Goal: Task Accomplishment & Management: Use online tool/utility

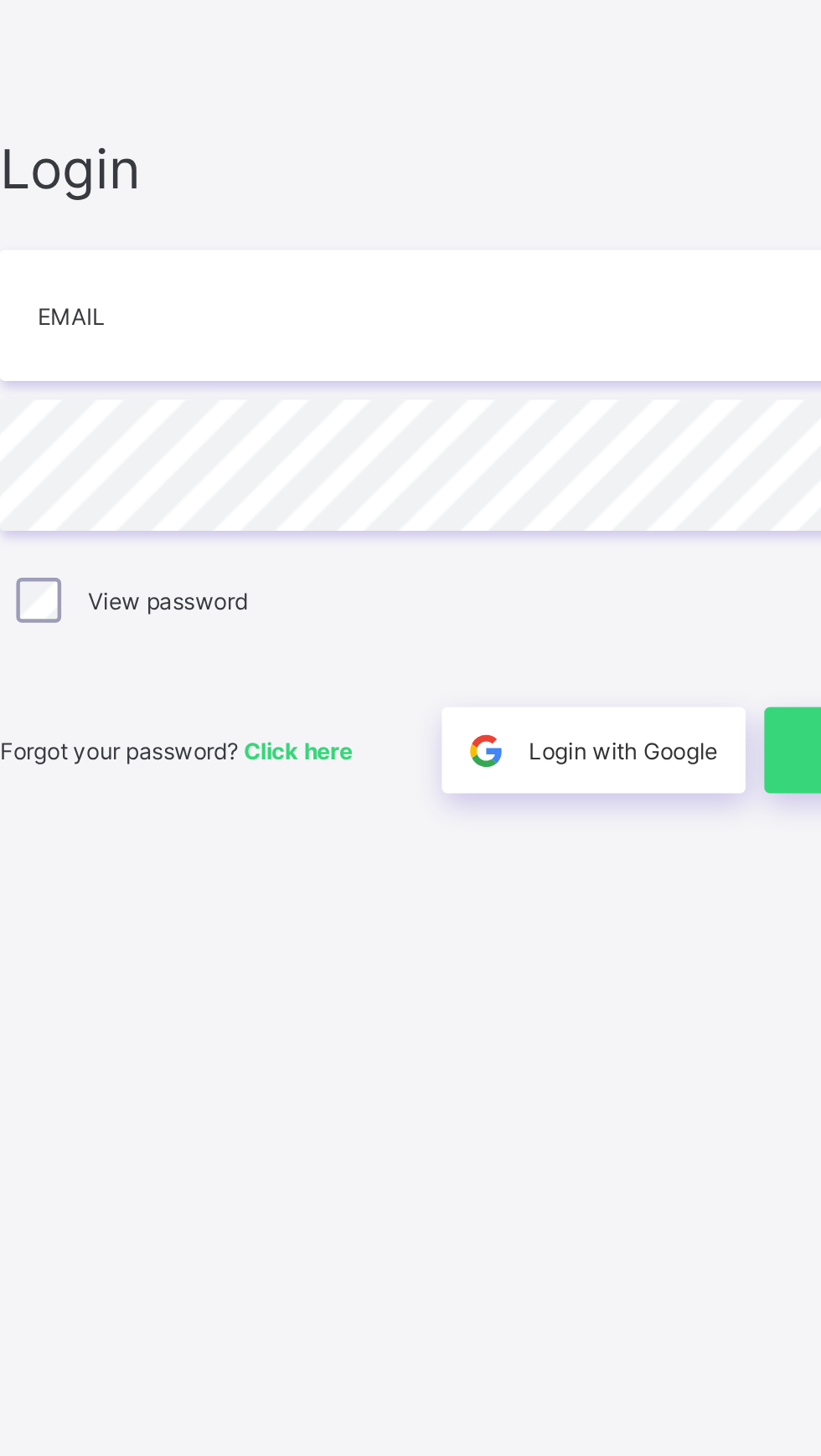
click at [364, 671] on input "email" at bounding box center [547, 677] width 436 height 59
type input "**********"
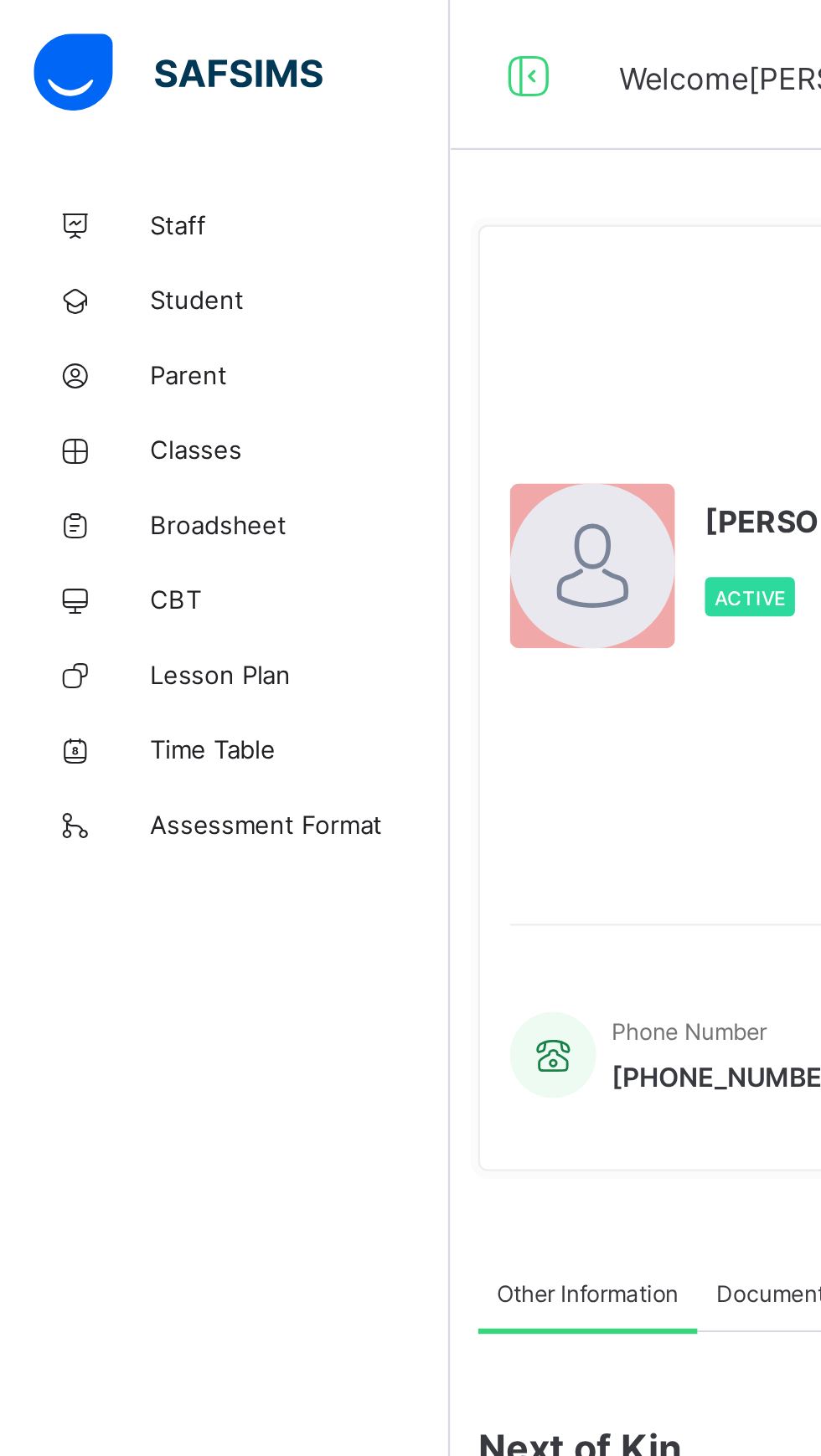
click at [87, 196] on span "Classes" at bounding box center [134, 201] width 134 height 13
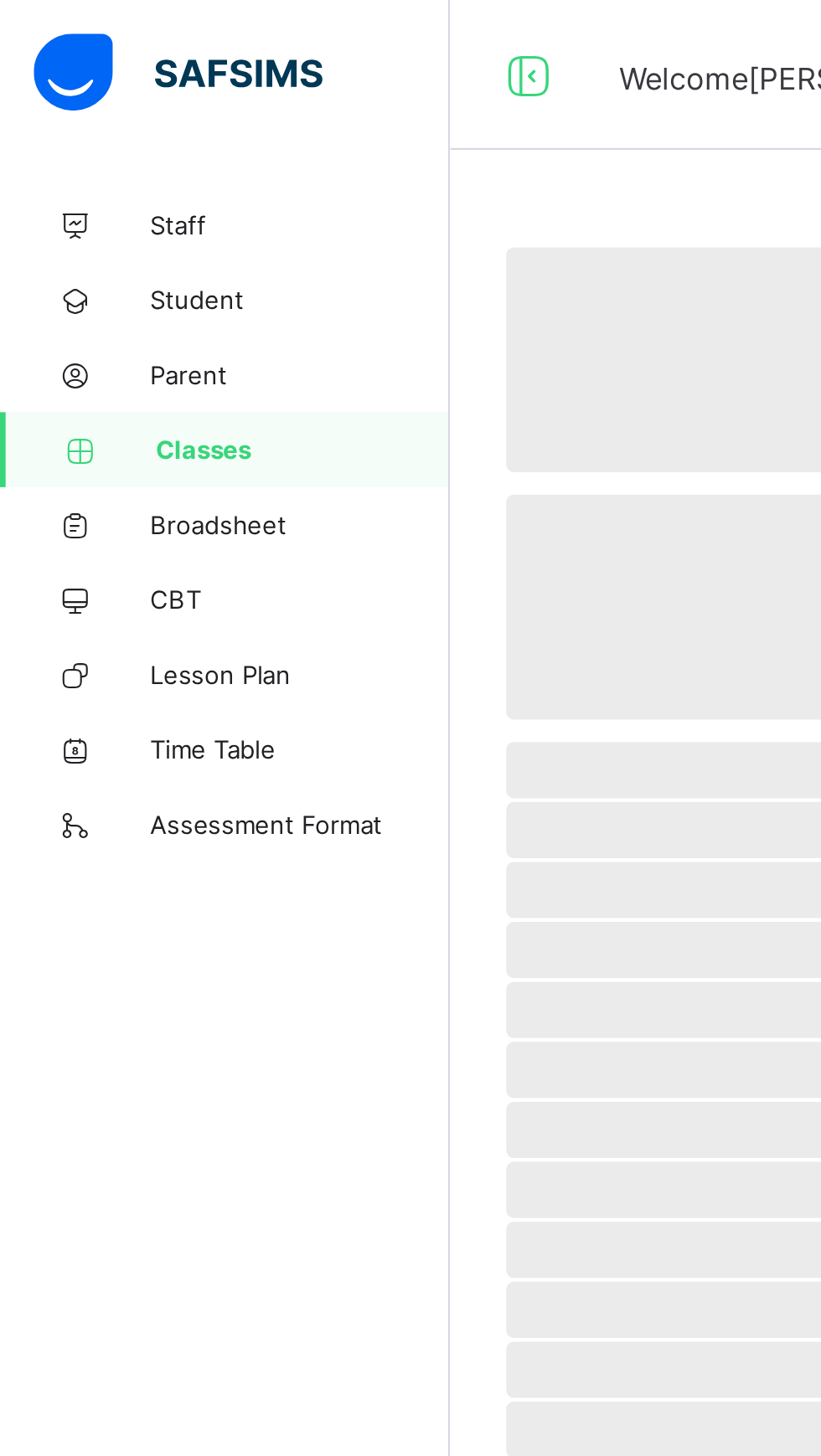
click at [88, 200] on span "Classes" at bounding box center [134, 201] width 132 height 13
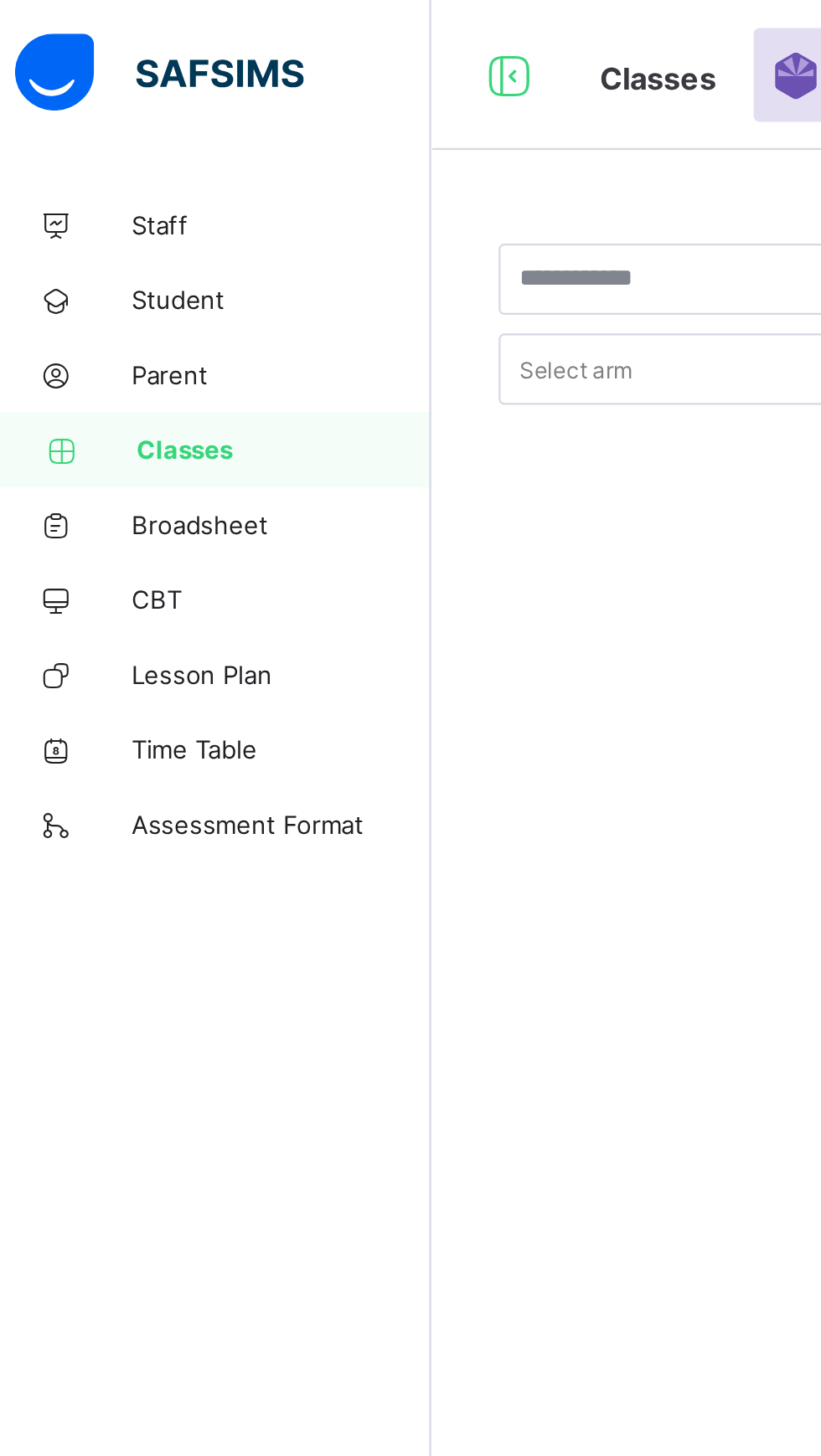
click at [82, 200] on span "Classes" at bounding box center [134, 201] width 132 height 13
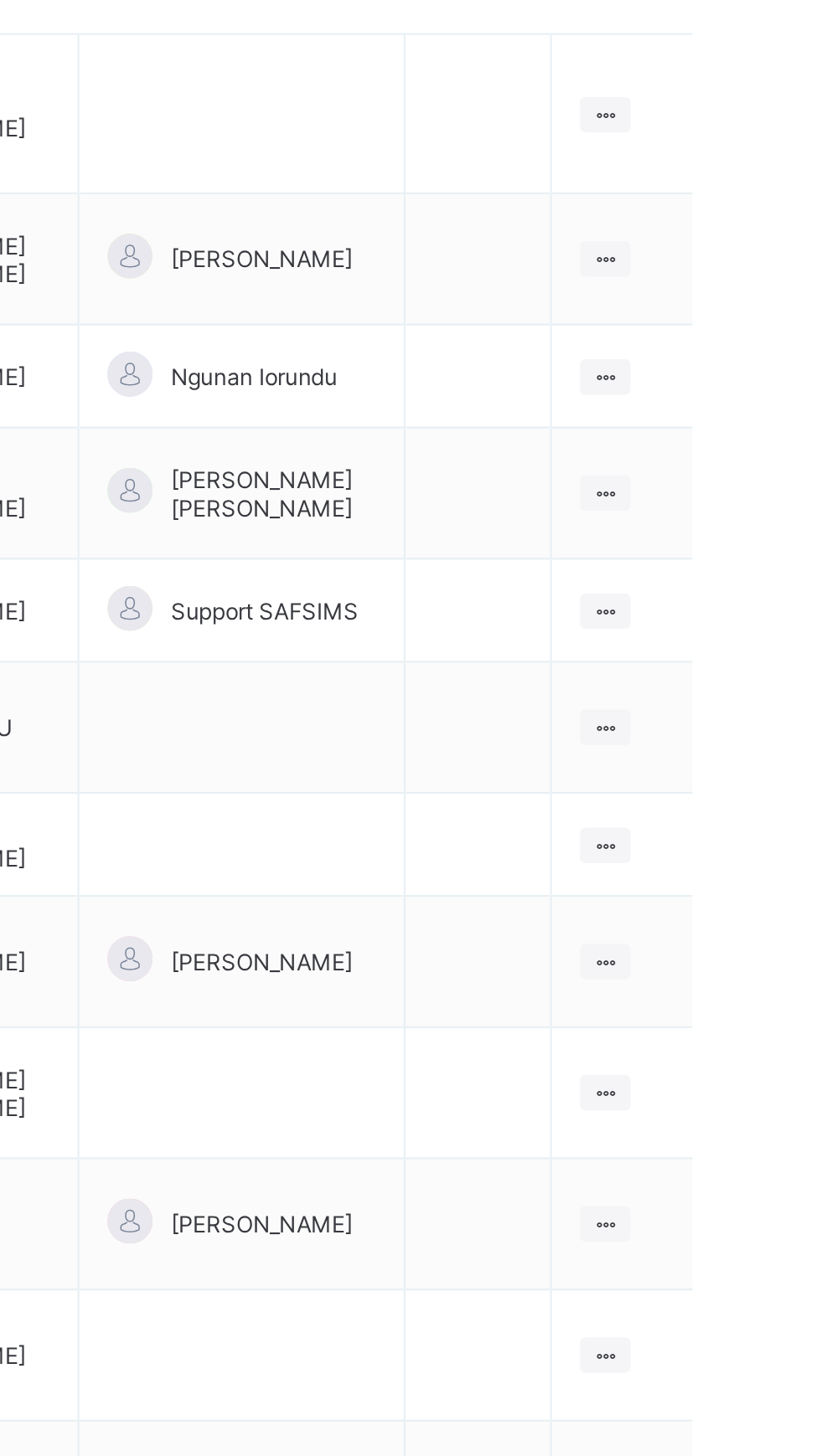
click at [0, 0] on ul "View Class Assign form Teacher" at bounding box center [0, 0] width 0 height 0
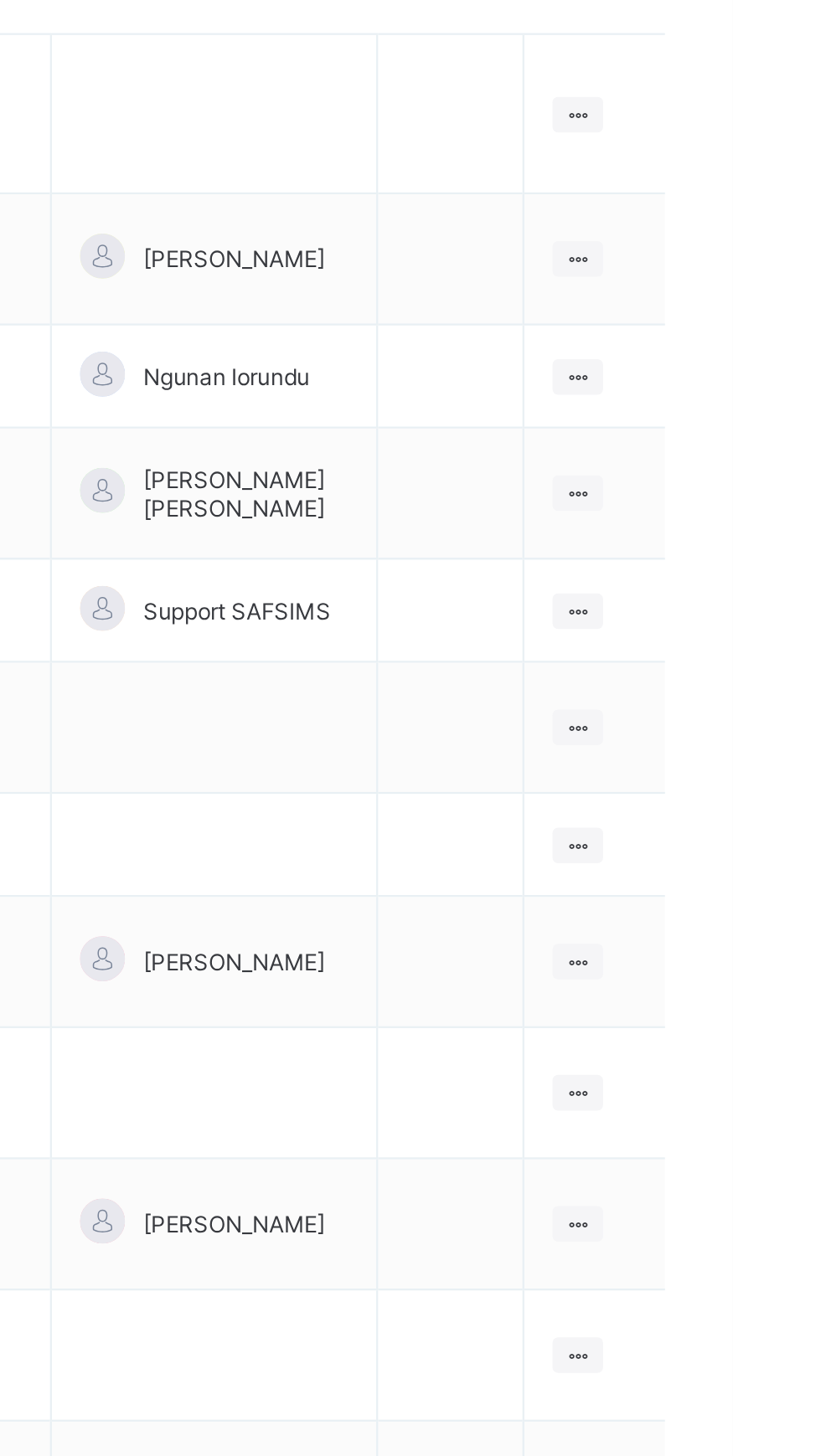
click at [0, 0] on div "View Class" at bounding box center [0, 0] width 0 height 0
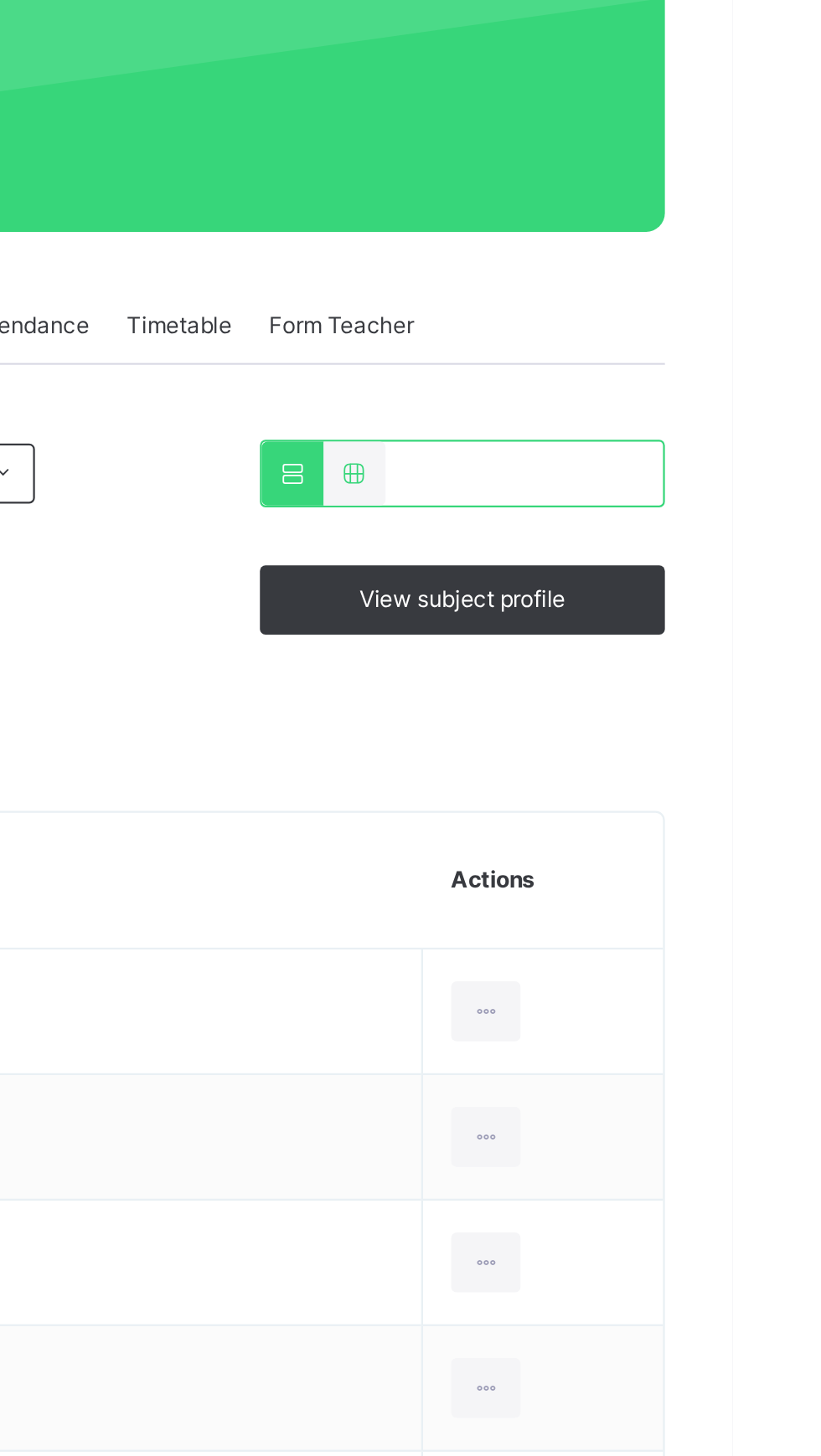
click at [427, 377] on div "Results" at bounding box center [402, 379] width 51 height 34
click at [427, 382] on div "Results" at bounding box center [402, 379] width 51 height 34
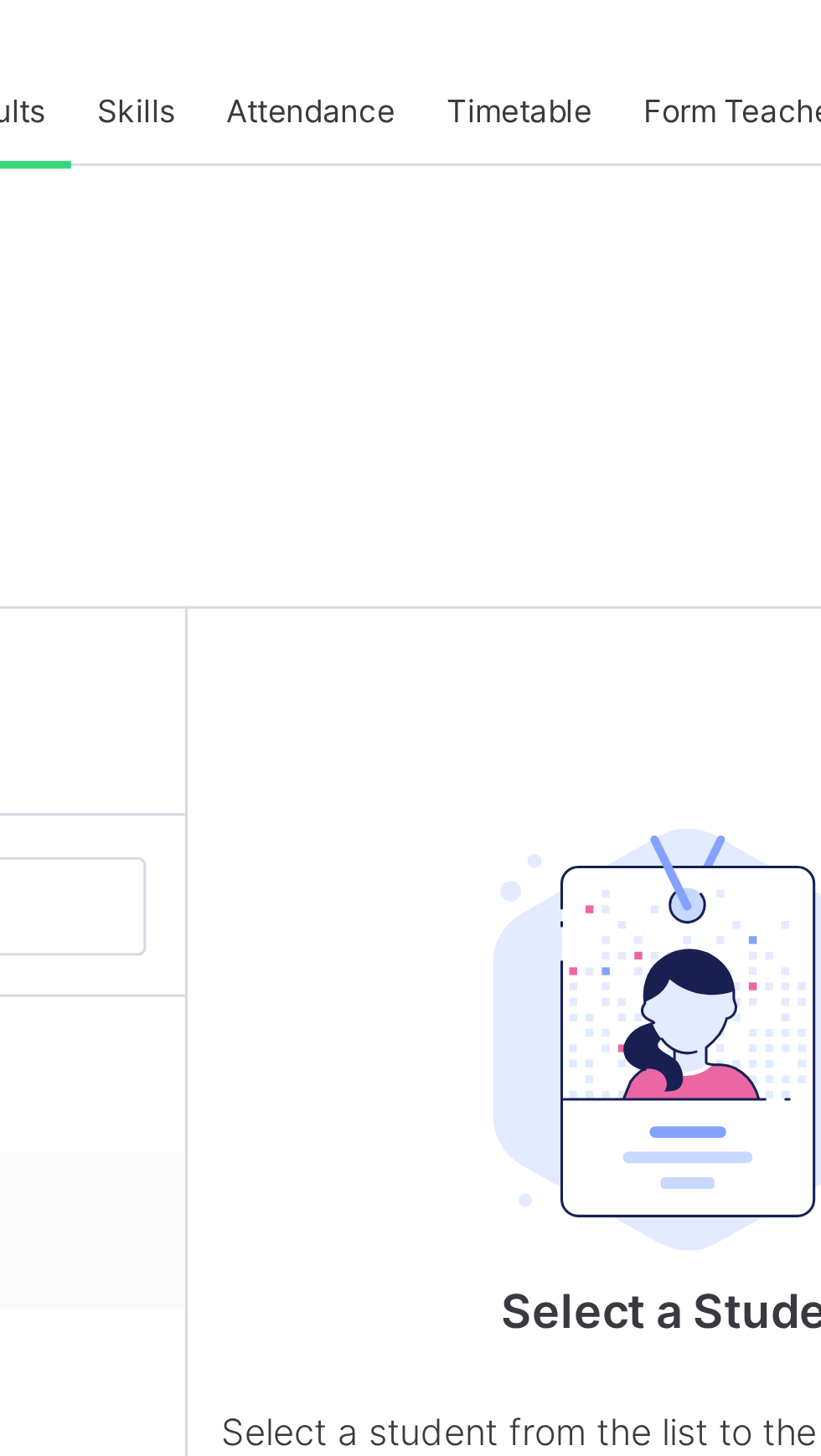
click at [493, 527] on div "Template End of Term Report" at bounding box center [511, 510] width 560 height 57
click at [456, 484] on div "Template End of Term Report" at bounding box center [511, 510] width 560 height 57
click at [422, 646] on input "search" at bounding box center [349, 635] width 208 height 32
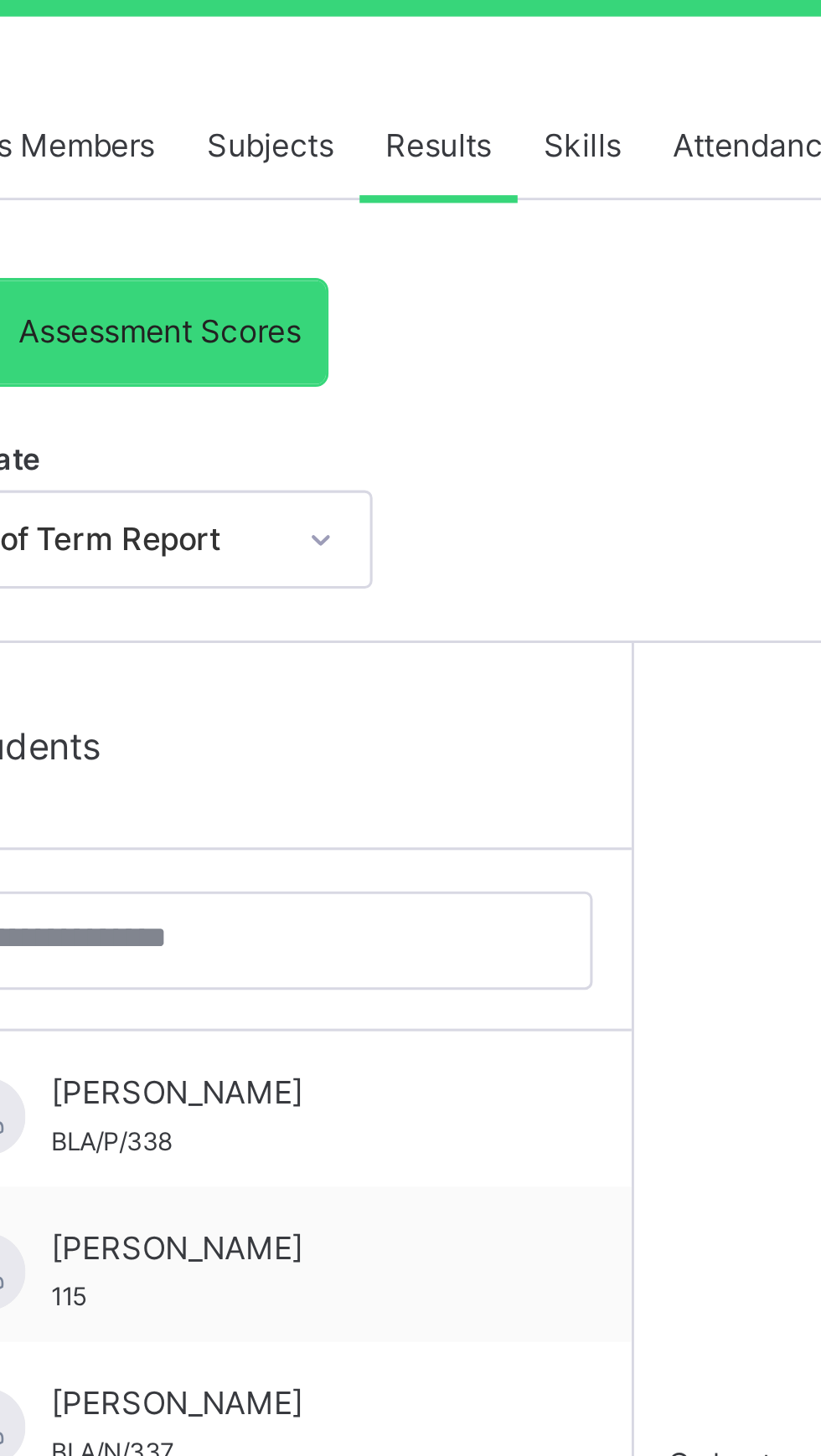
click at [362, 375] on span "Subjects" at bounding box center [349, 379] width 41 height 15
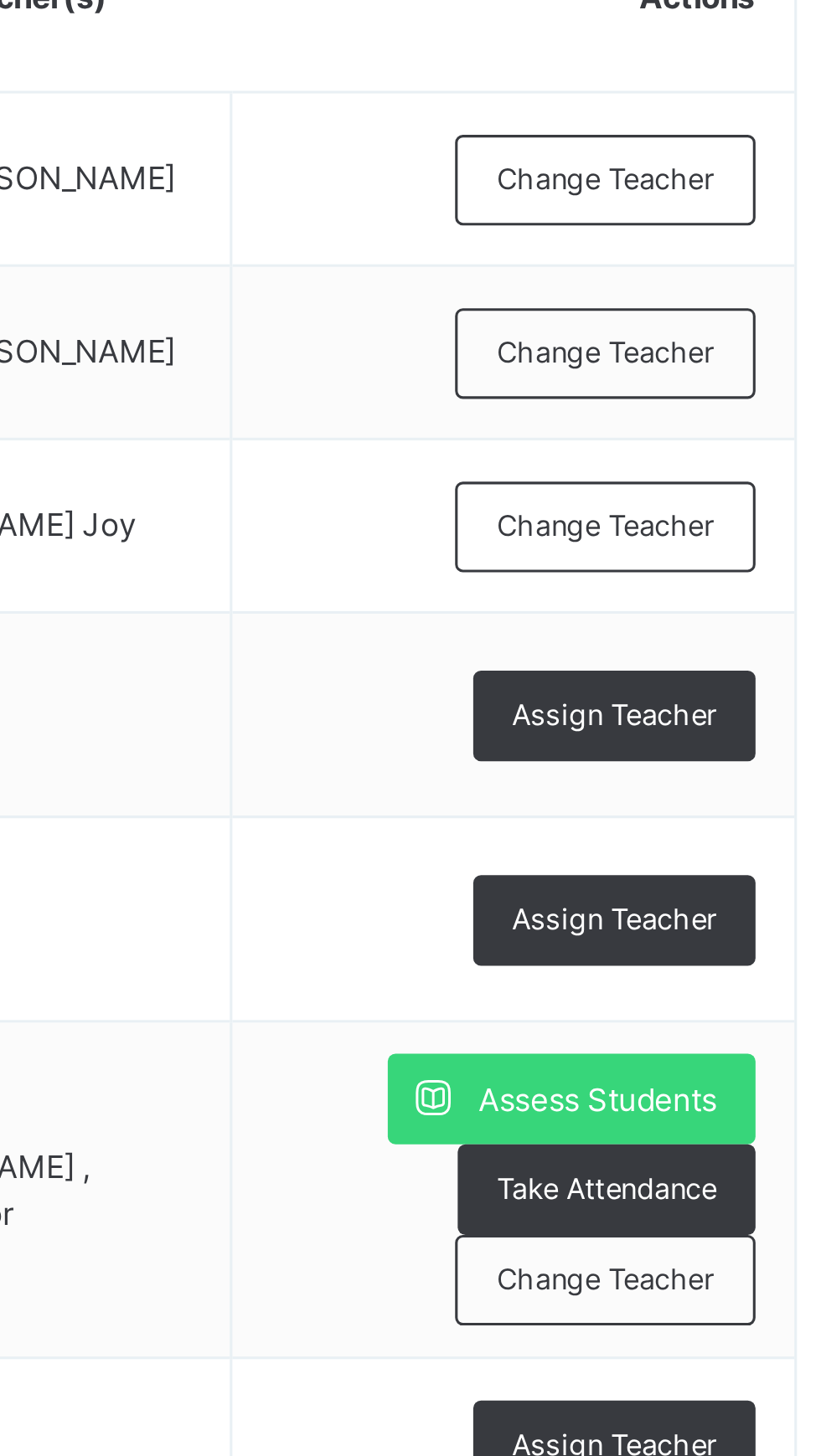
scroll to position [0, 17]
click at [703, 723] on span "Assign Teacher" at bounding box center [713, 728] width 66 height 14
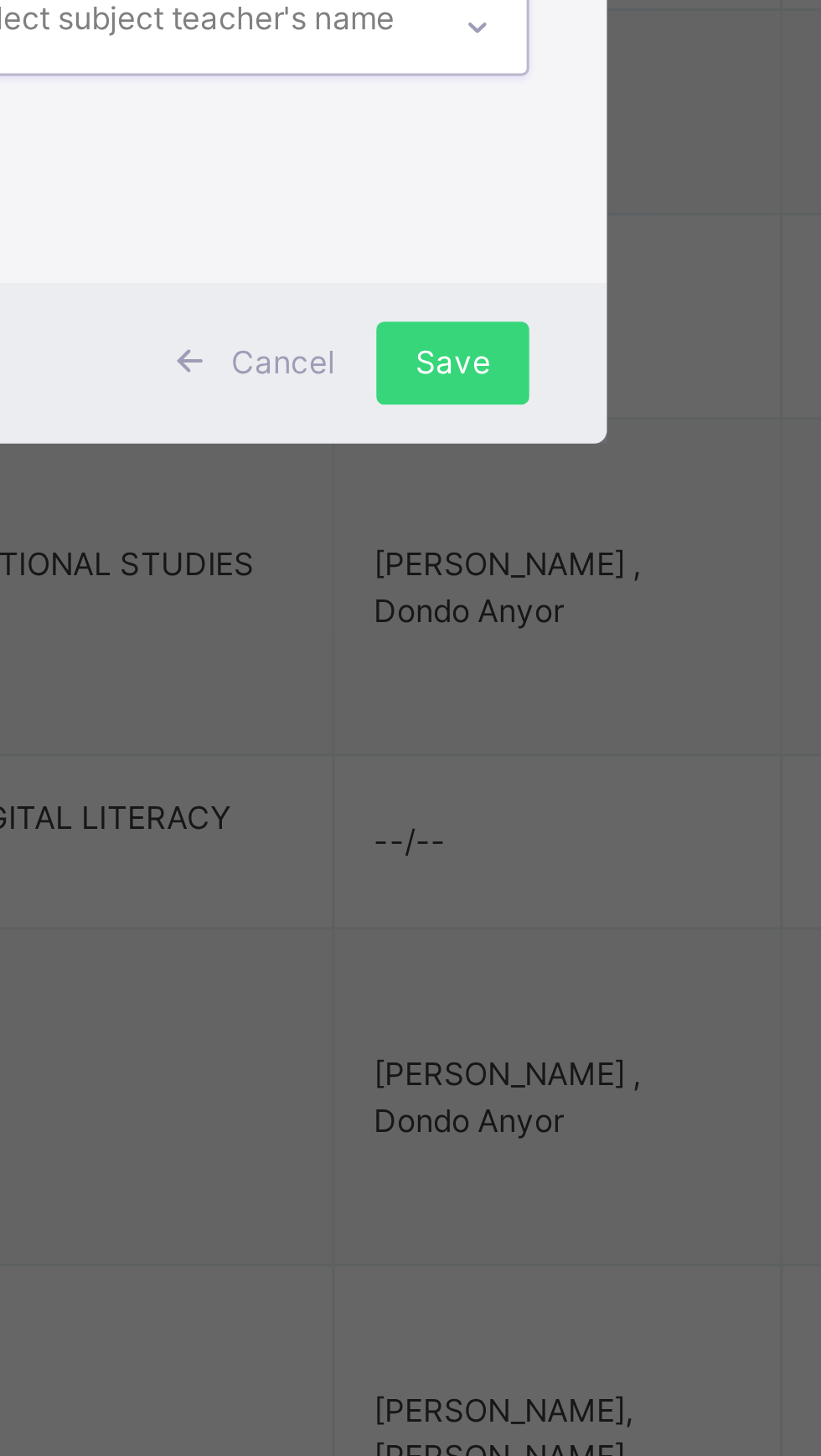
click at [448, 714] on div "Select subject teacher's name" at bounding box center [394, 698] width 141 height 32
click at [325, 705] on input "***" at bounding box center [325, 699] width 2 height 15
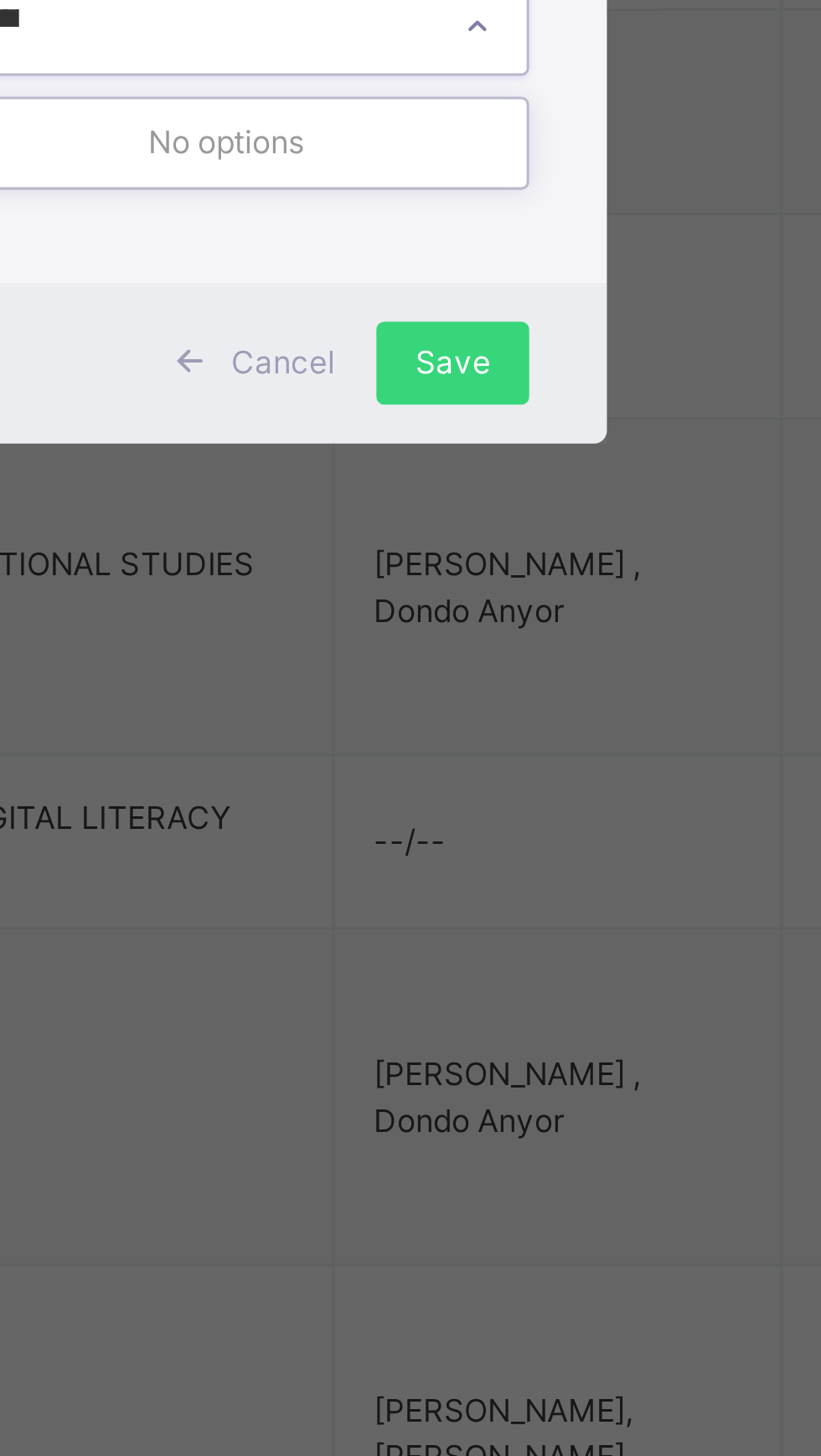
click at [517, 672] on div "×" at bounding box center [509, 655] width 16 height 36
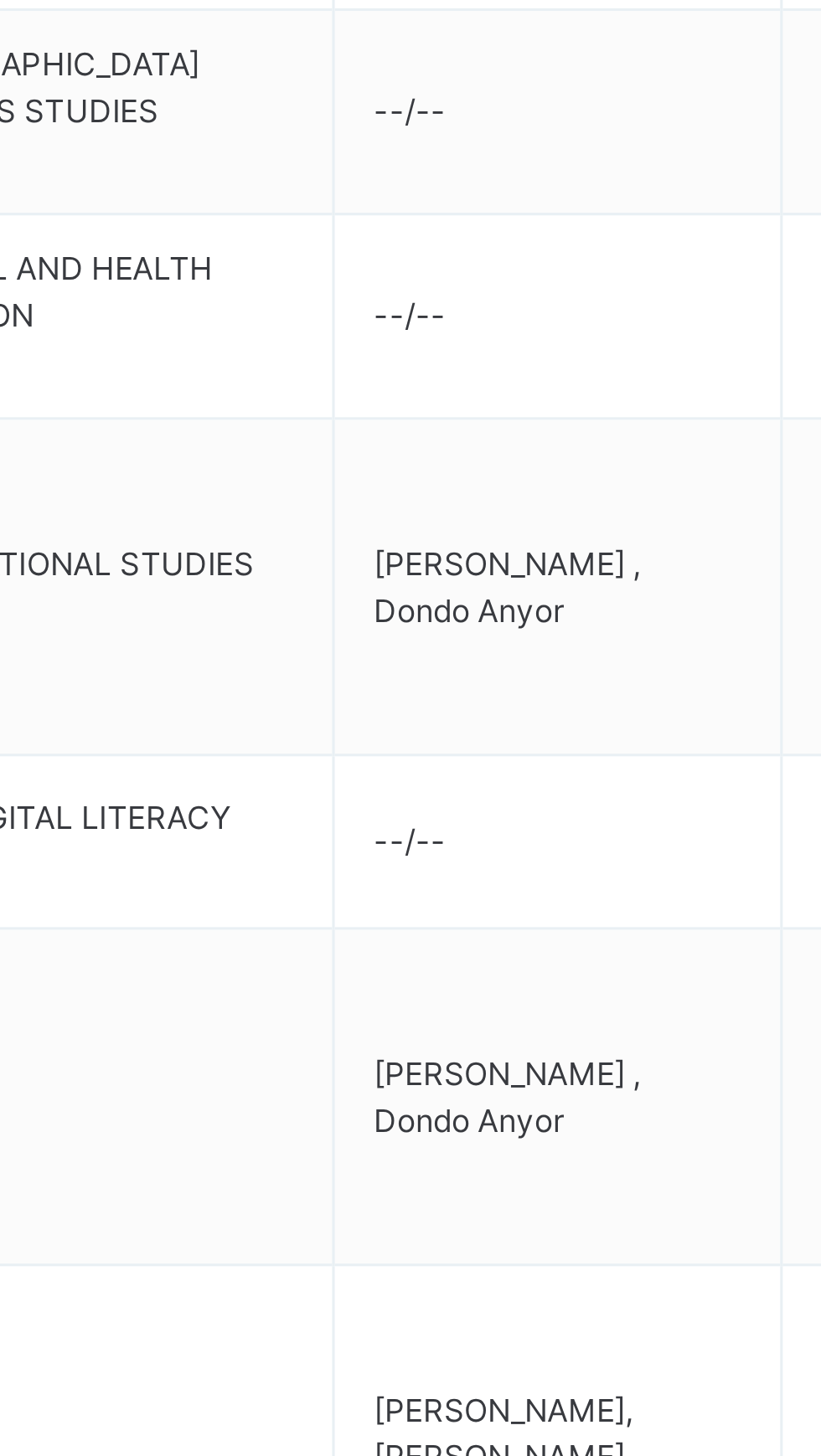
click at [706, 1296] on span "Assess Students" at bounding box center [709, 1301] width 77 height 15
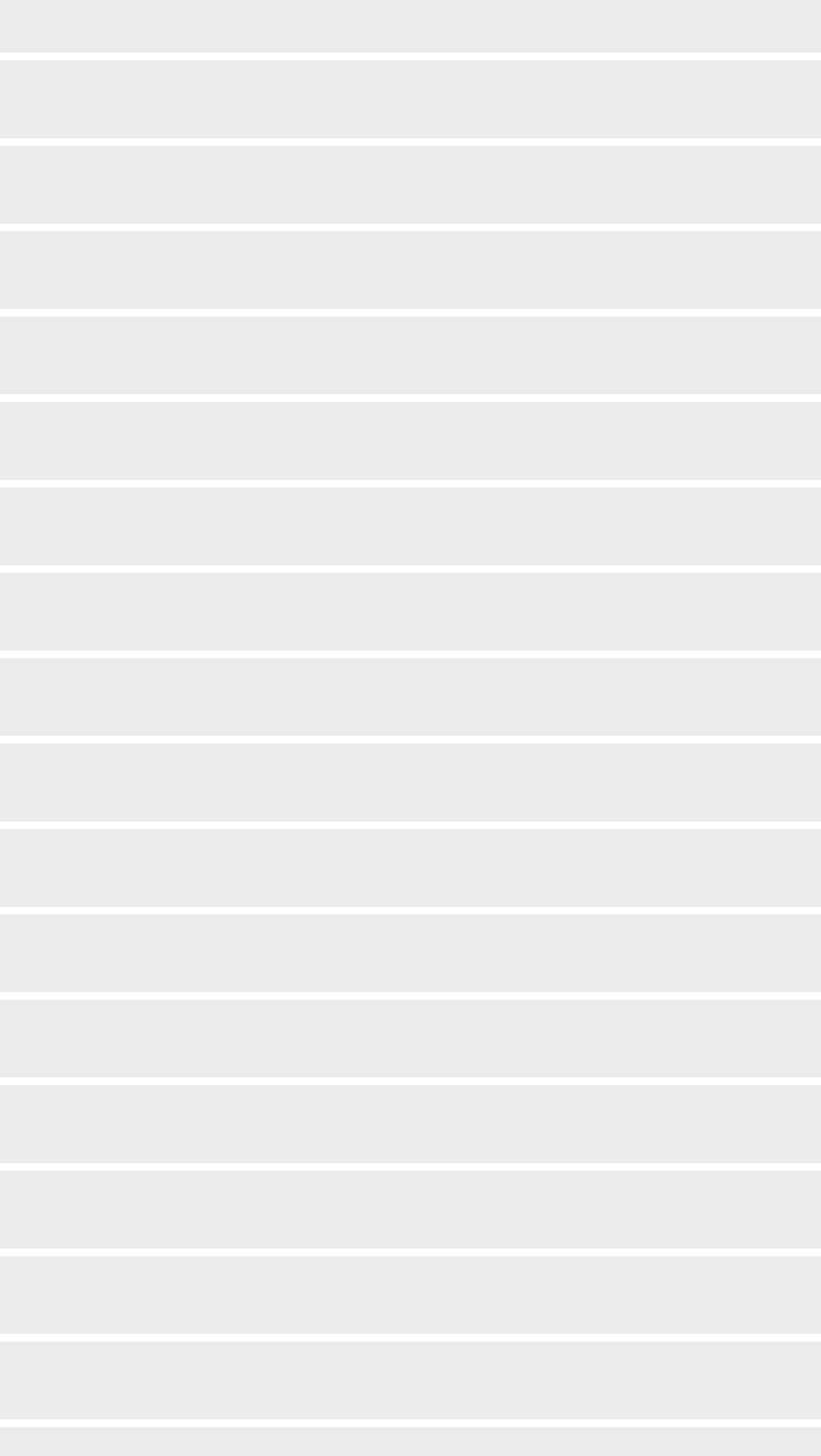
click at [660, 1153] on div "‌ ‌ ‌ ‌ ‌ ‌ ‌ ‌ ‌ ‌ ‌ ‌ ‌ ‌ ‌ ‌ ‌ ‌ ‌ ‌ ‌ ‌ ‌ ‌ ‌ ‌ ‌ ‌ ‌" at bounding box center [410, 833] width 736 height 914
click at [804, 155] on div "×" at bounding box center [791, 145] width 25 height 23
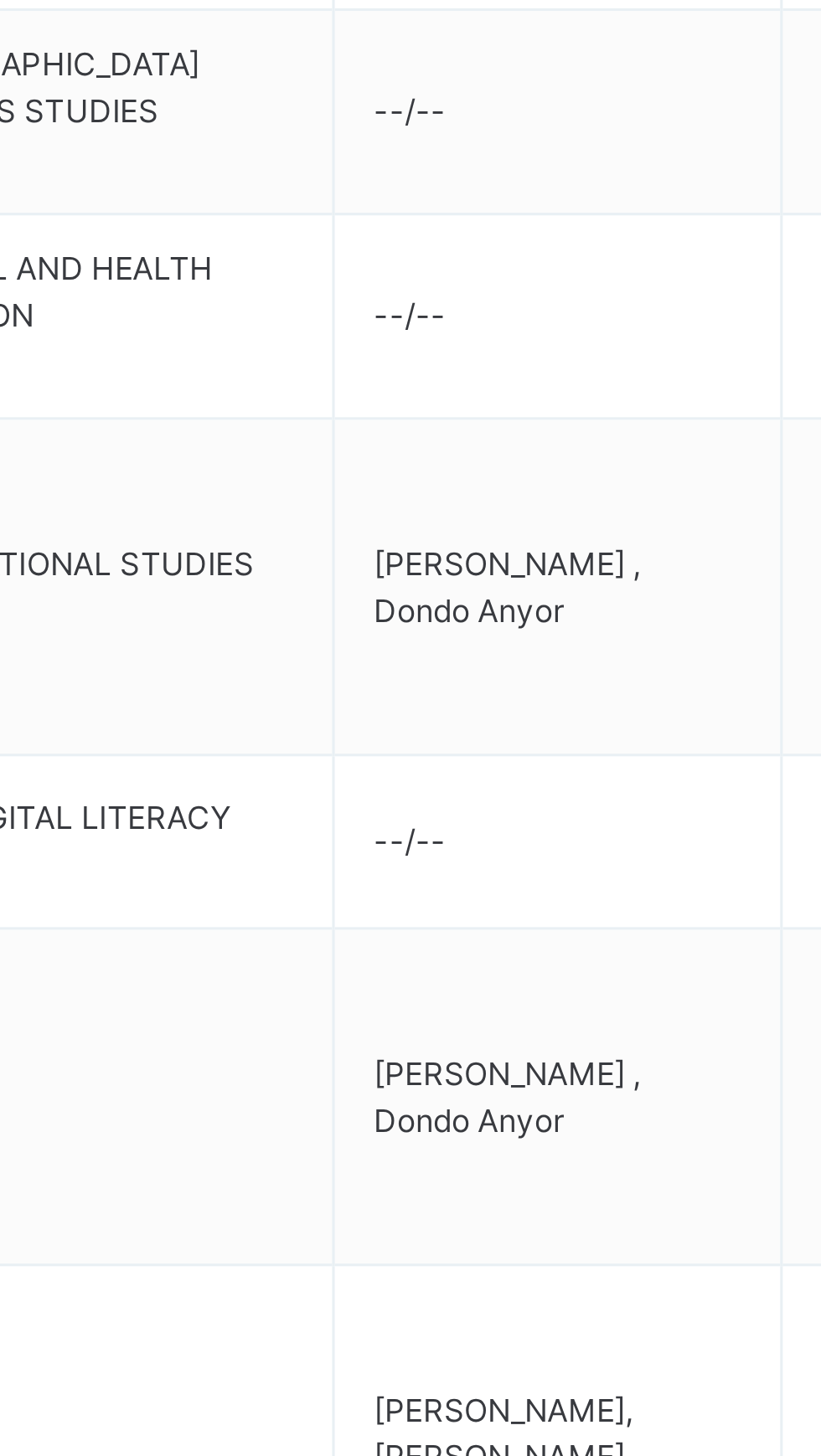
click at [803, 362] on html "Class Arm Details Grace Period 23 days remaining First Term / [DATE]-[DATE] [PE…" at bounding box center [393, 931] width 821 height 1863
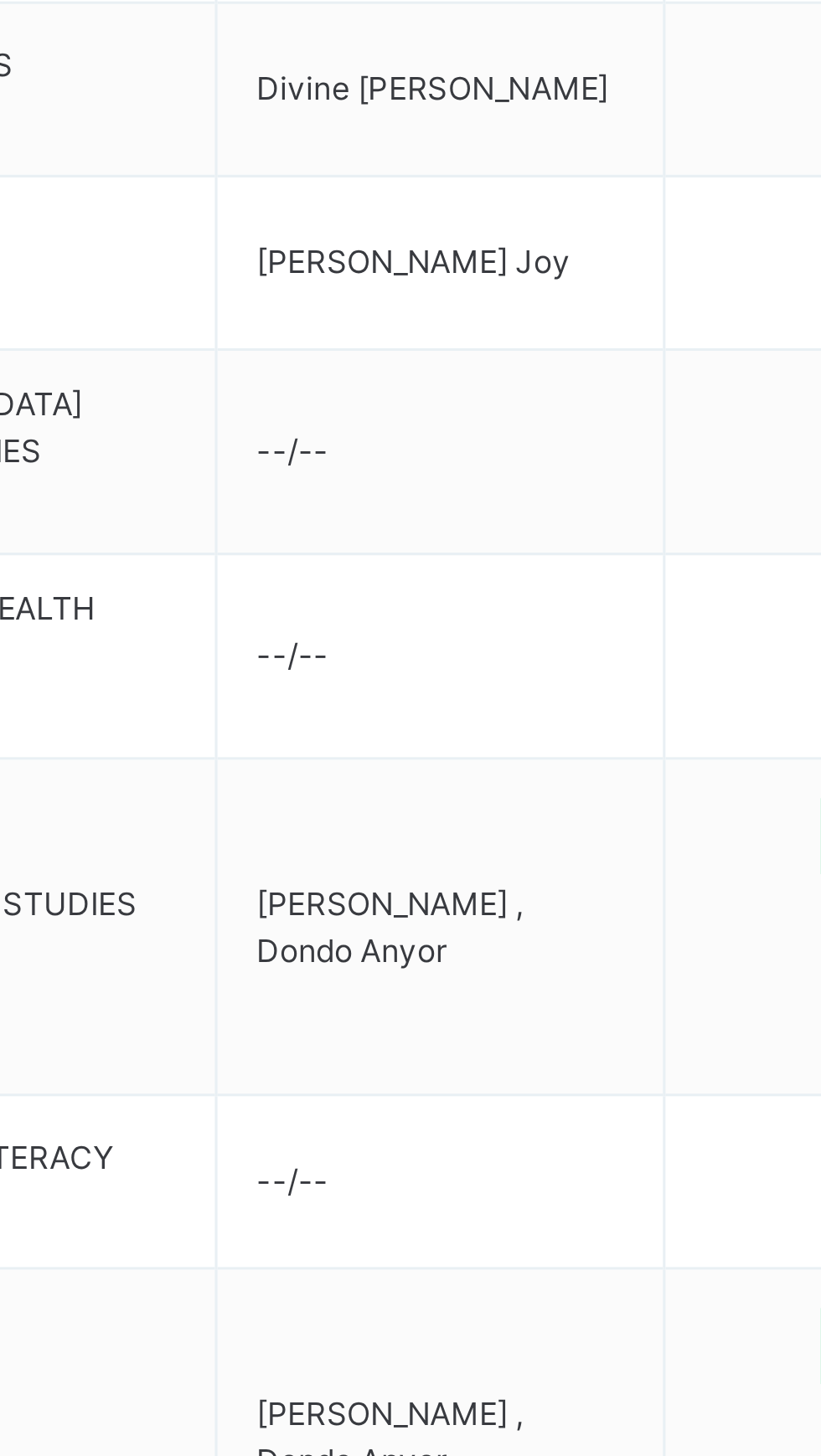
click at [414, 773] on td "PHYSICAL AND HEALTH EDUCATION PHE" at bounding box center [361, 795] width 168 height 66
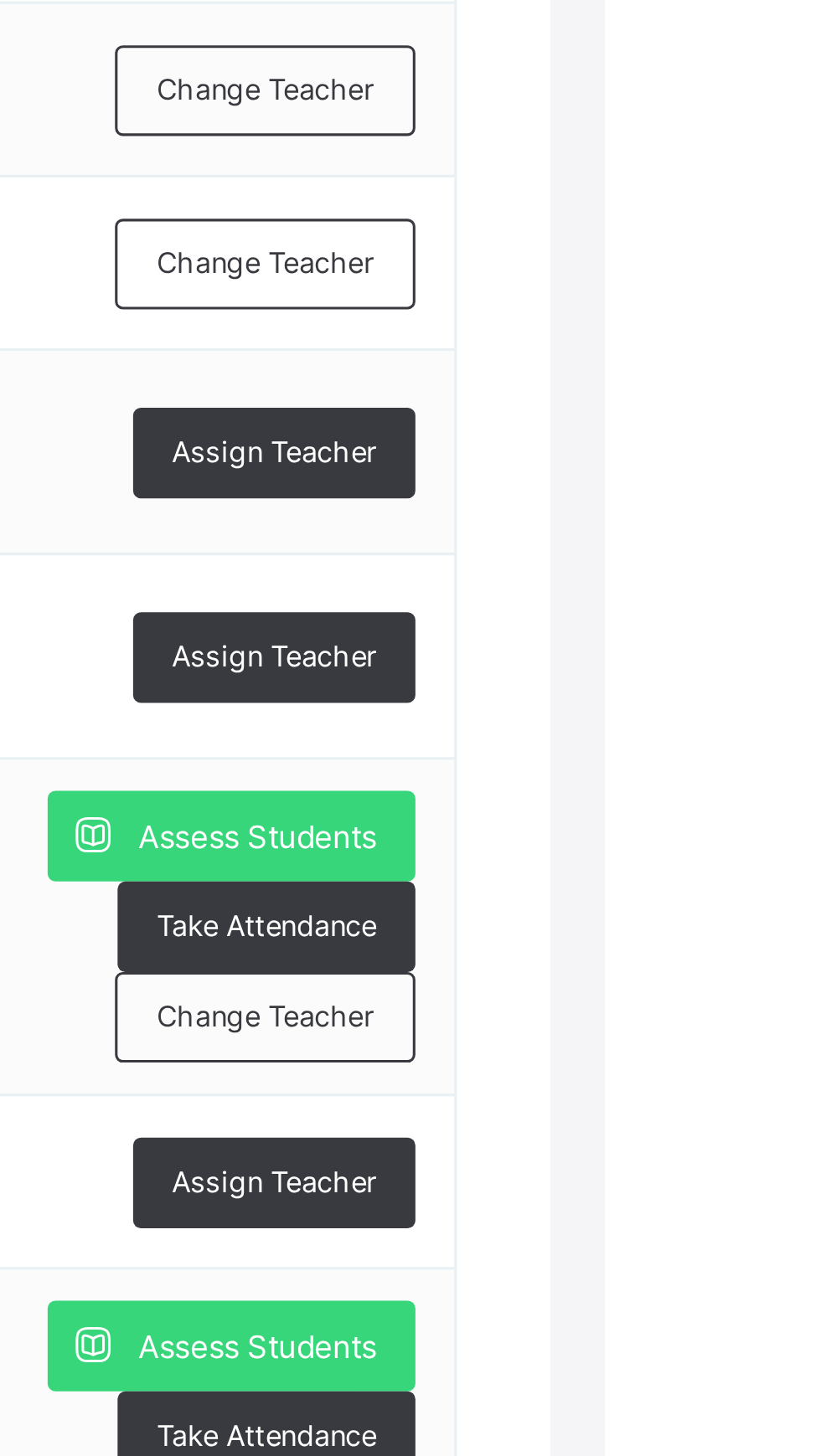
click at [695, 799] on span "Assign Teacher" at bounding box center [713, 795] width 66 height 14
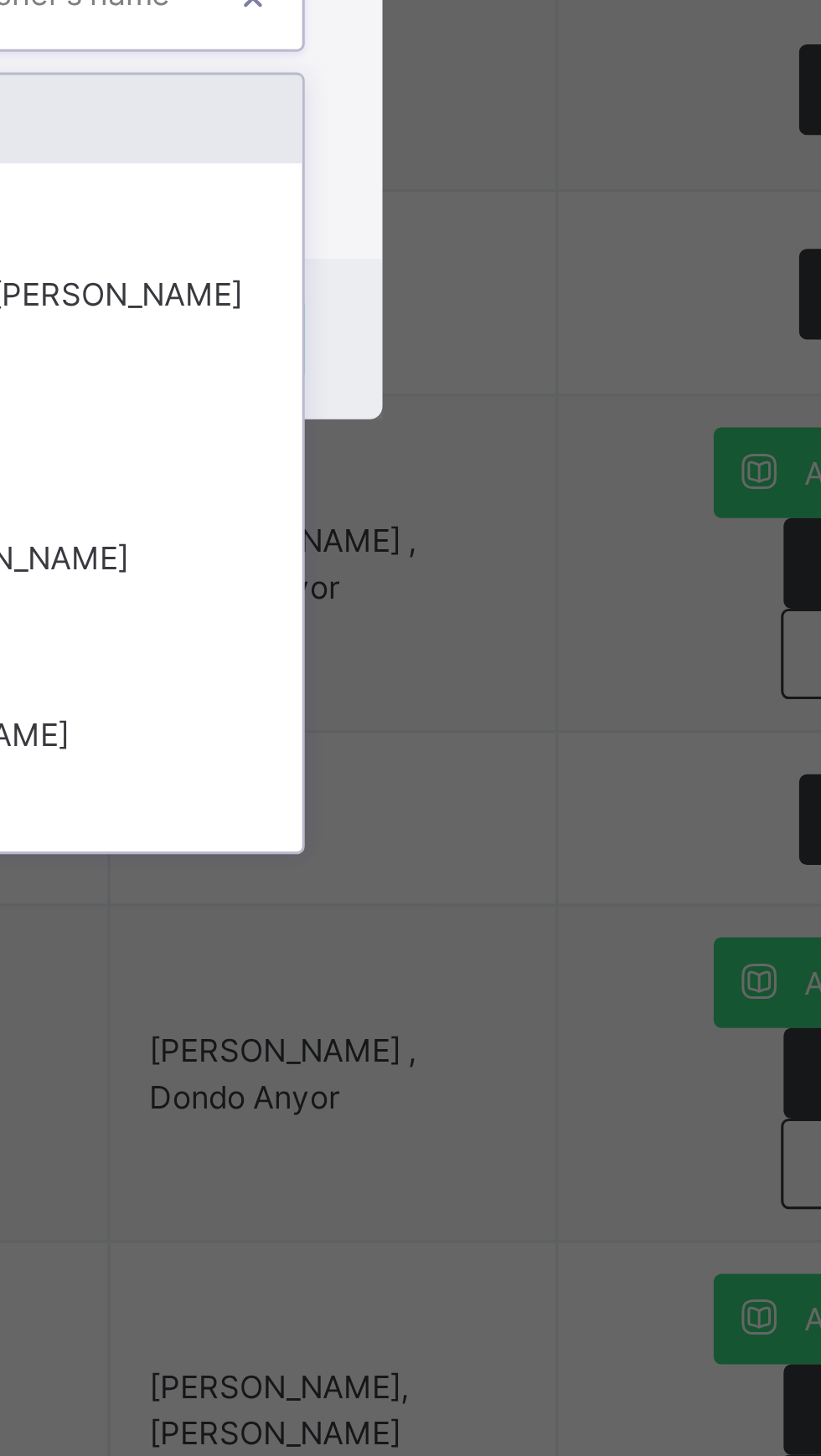
click at [471, 752] on div "[PERSON_NAME]" at bounding box center [410, 738] width 194 height 29
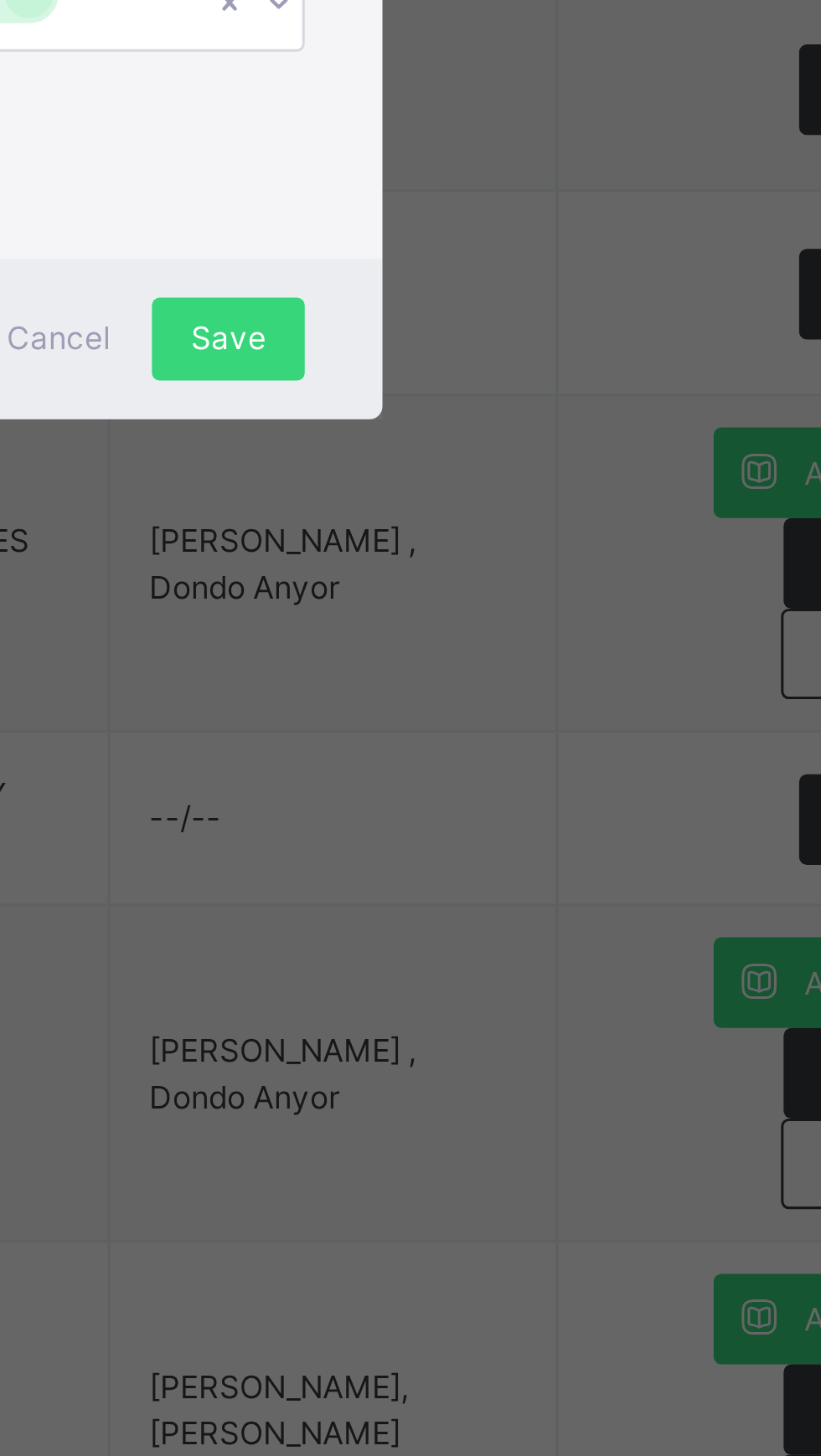
click at [495, 817] on span "Save" at bounding box center [483, 810] width 24 height 15
click at [508, 823] on div "Save" at bounding box center [483, 809] width 49 height 27
click at [495, 817] on span "Save" at bounding box center [483, 810] width 24 height 15
click at [508, 823] on div "Save" at bounding box center [483, 809] width 49 height 27
click at [495, 817] on span "Save" at bounding box center [483, 810] width 24 height 15
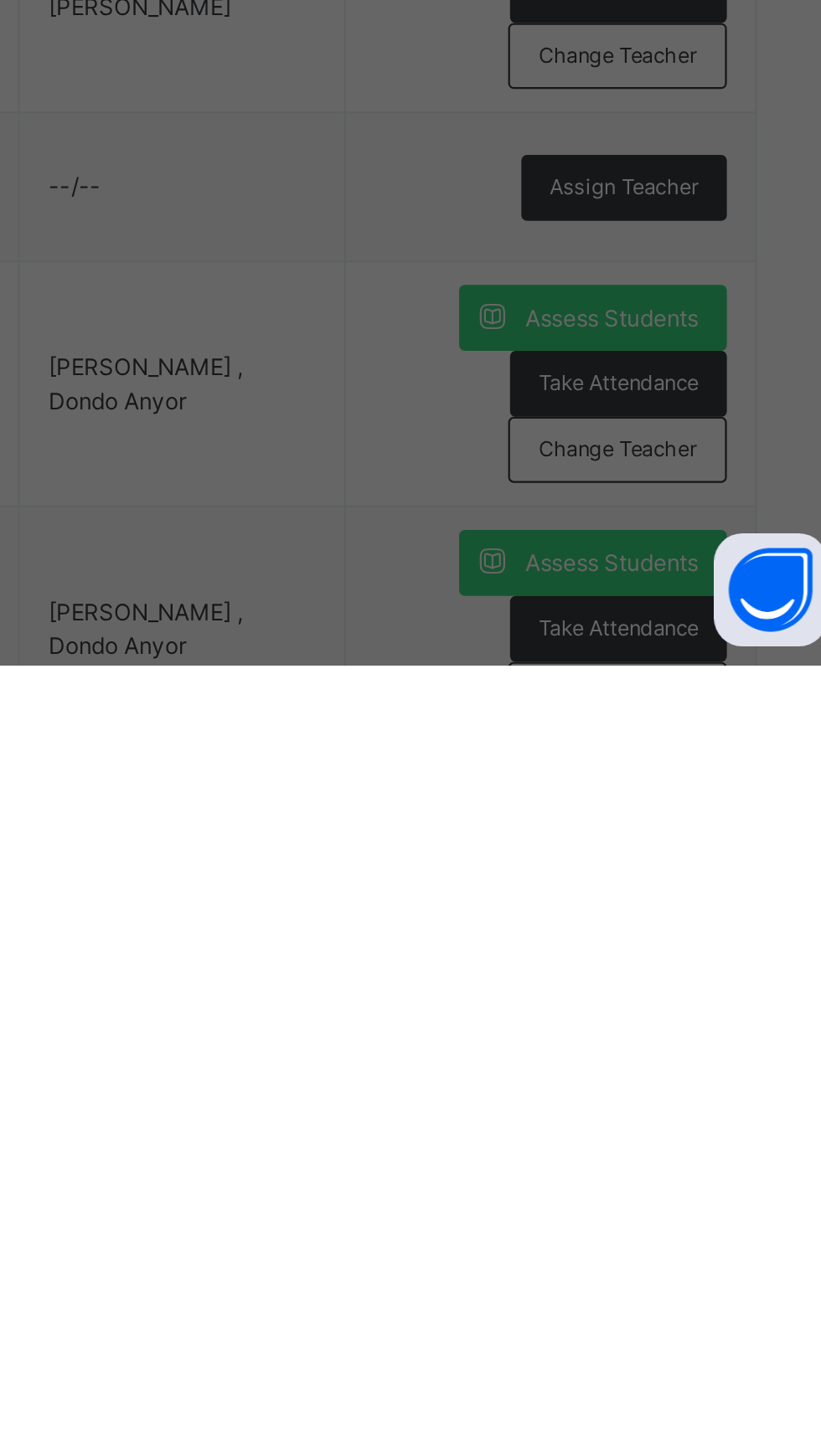
click at [490, 1455] on div "× Add Subject Teacher Select Teacher [PERSON_NAME] Cancel Save" at bounding box center [410, 728] width 821 height 1456
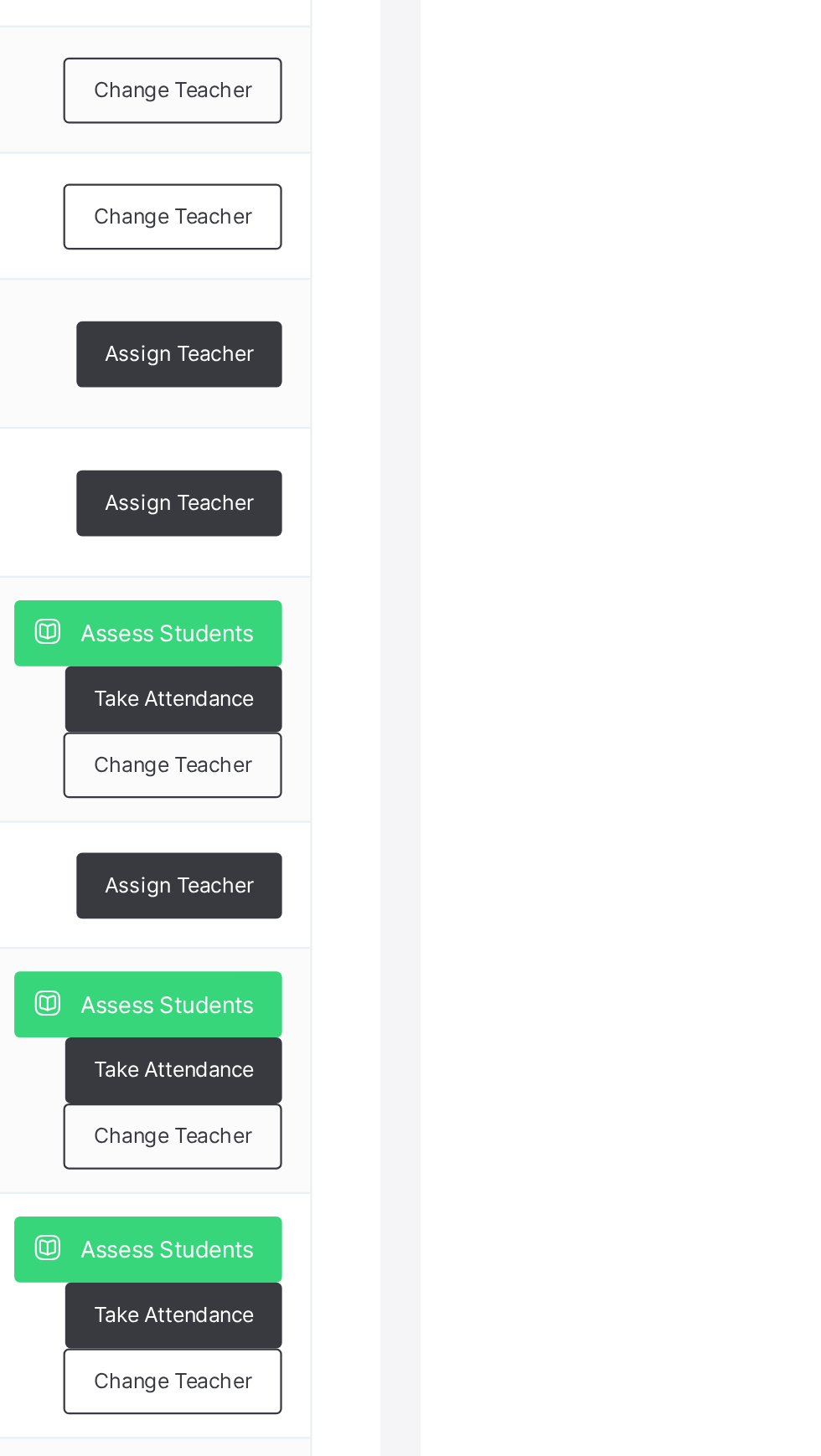
click at [700, 726] on span "Assign Teacher" at bounding box center [713, 728] width 66 height 14
click at [0, 0] on div "× Add Subject Teacher Select Teacher Select subject teacher's name Cancel Save" at bounding box center [0, 0] width 0 height 0
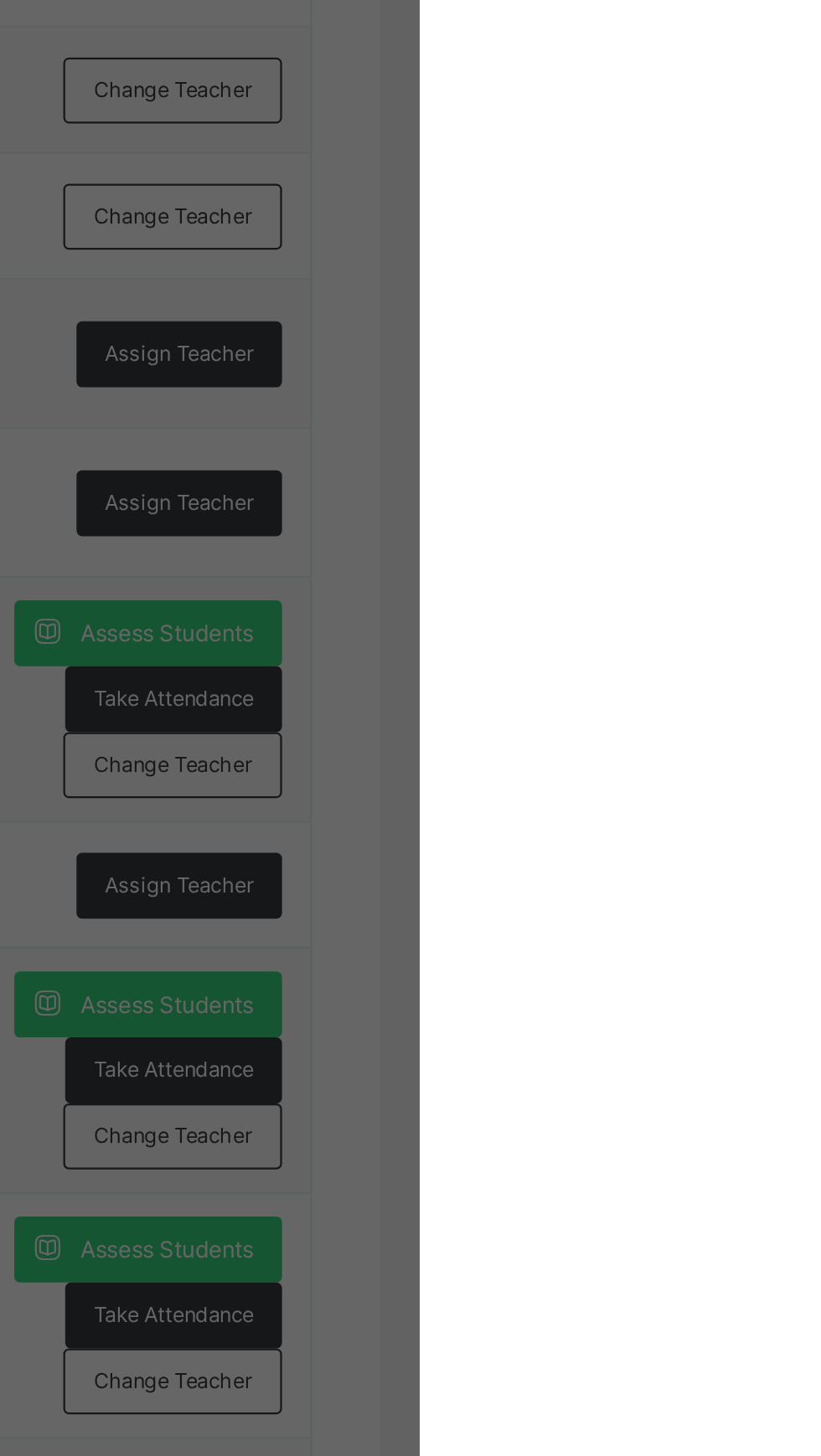
click at [737, 916] on div "× Add Subject Teacher Select Teacher Select subject teacher's name Cancel Save" at bounding box center [410, 728] width 821 height 1456
click at [750, 920] on div "× Add Subject Teacher Select Teacher Select subject teacher's name Cancel Save" at bounding box center [410, 728] width 821 height 1456
click at [246, 928] on div "× Add Subject Teacher Select Teacher option [PERSON_NAME], selected. option [PE…" at bounding box center [410, 728] width 821 height 1456
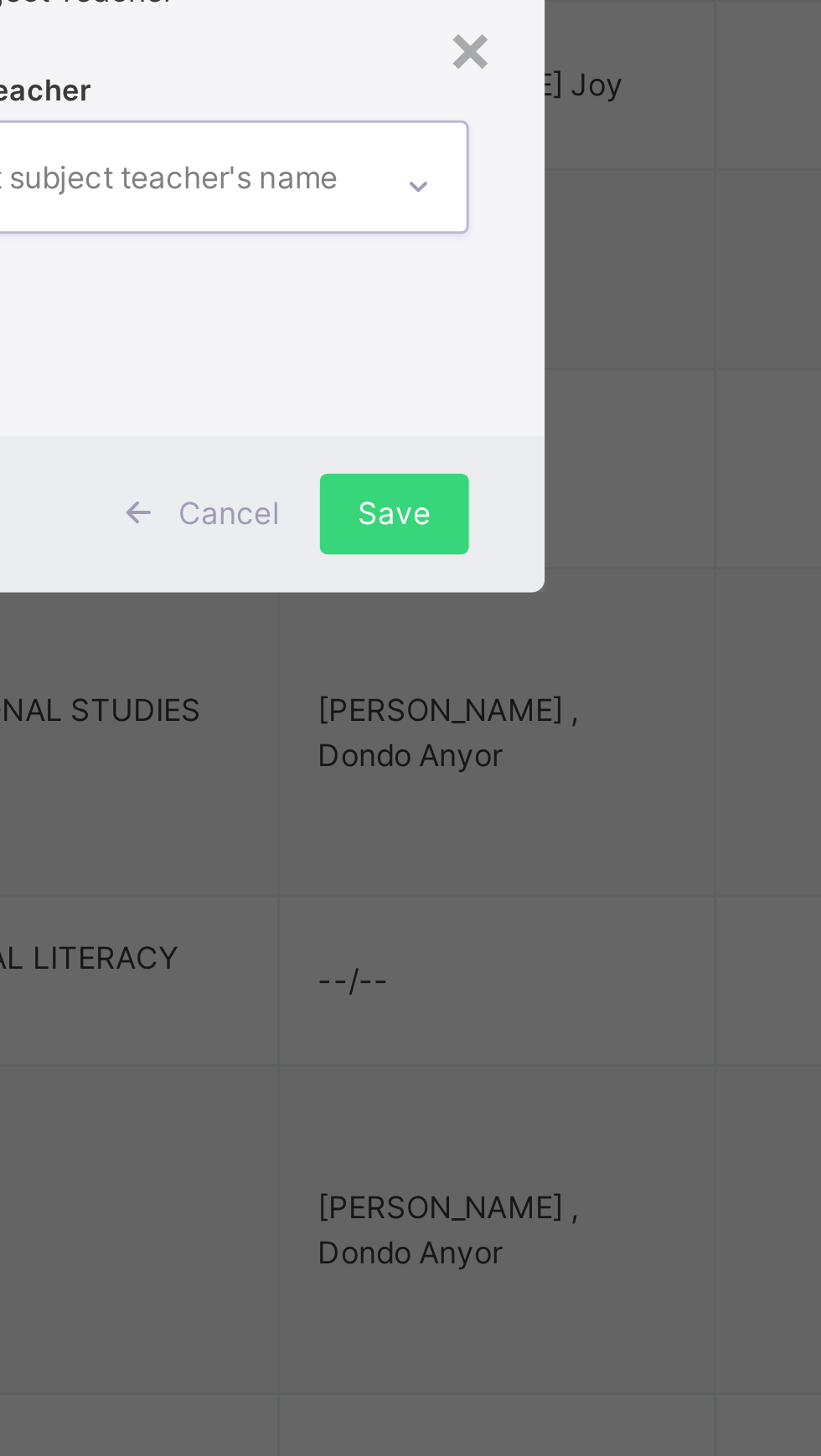
type input "*****"
click at [508, 775] on div "Select Teacher option [PERSON_NAME], selected. 0 results available. Select is f…" at bounding box center [410, 717] width 196 height 114
click at [462, 775] on div "Select Teacher option [PERSON_NAME], selected. 0 results available. Select is f…" at bounding box center [410, 717] width 196 height 114
click at [442, 775] on div "Select Teacher option [PERSON_NAME], selected. 0 results available. Select is f…" at bounding box center [410, 717] width 196 height 114
click at [434, 782] on div "Select Teacher option [PERSON_NAME], selected. 0 results available. Select is f…" at bounding box center [410, 717] width 246 height 131
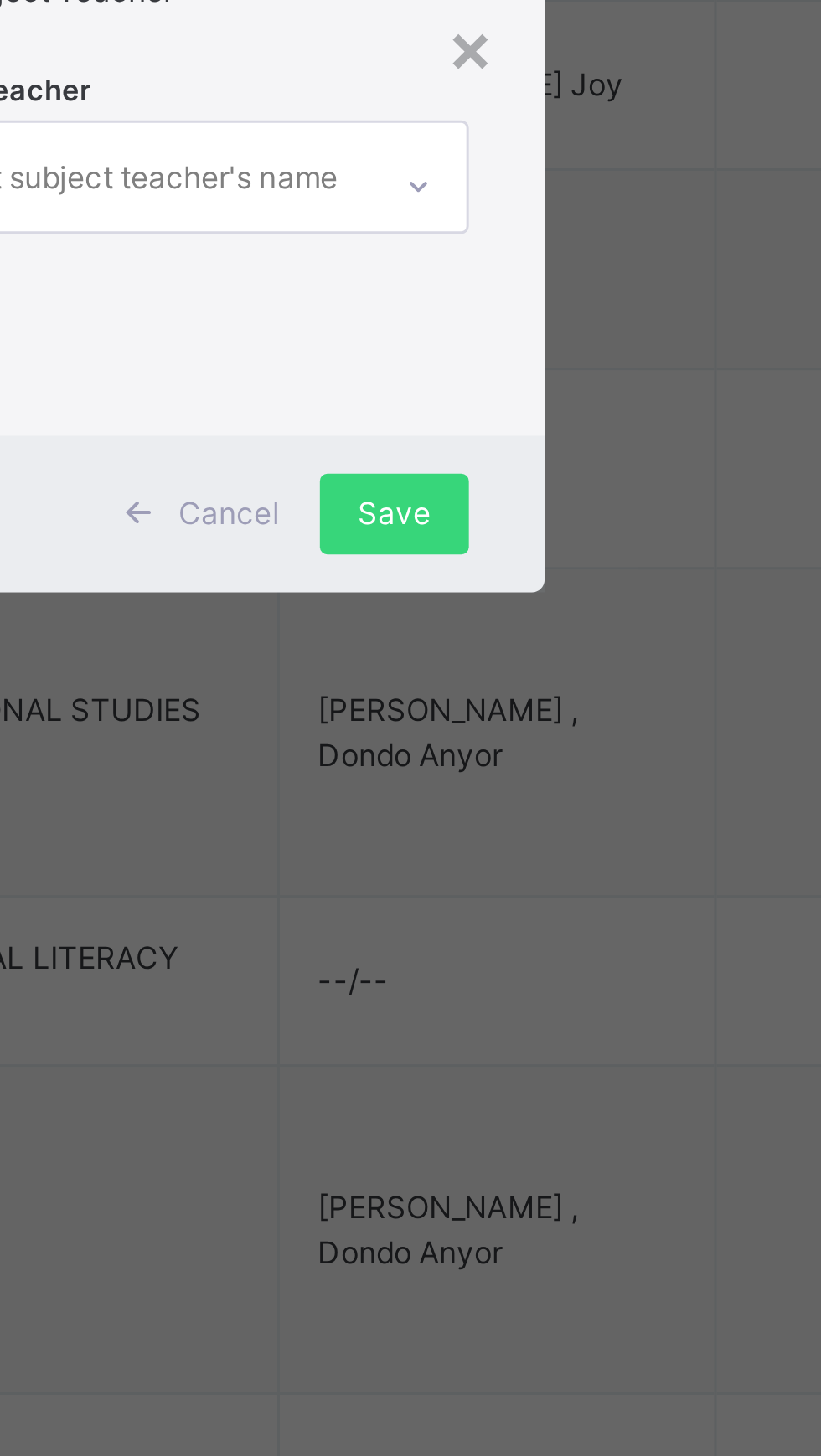
click at [448, 714] on div "Select subject teacher's name" at bounding box center [394, 698] width 141 height 32
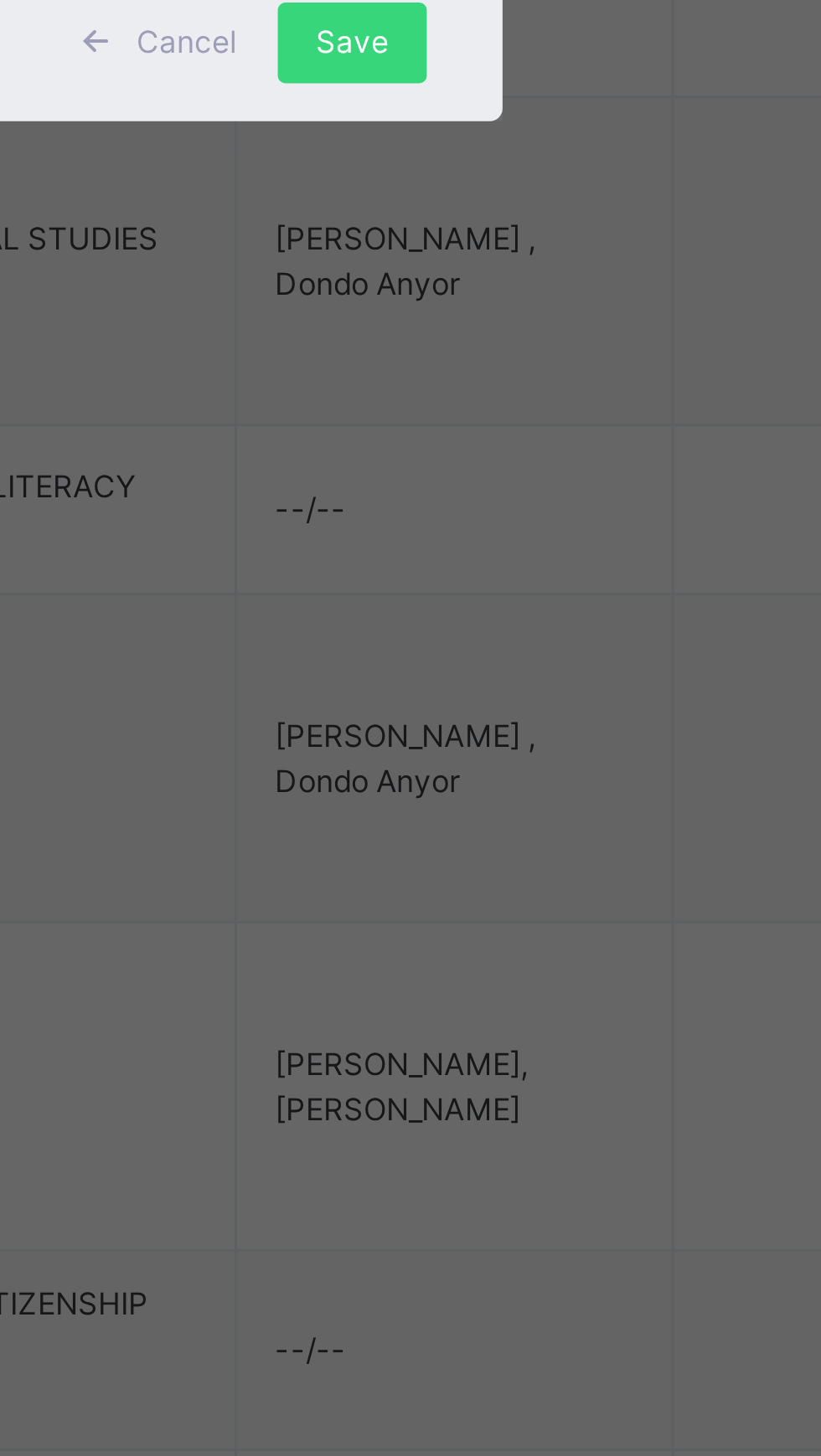
click at [479, 752] on div "Dondo Anyor" at bounding box center [410, 738] width 194 height 29
type input "***"
click at [501, 775] on div "Select Teacher option [PERSON_NAME], selected. option Dondo Anyor focused, 16 o…" at bounding box center [410, 717] width 196 height 114
click at [491, 775] on div "Select Teacher option [PERSON_NAME], selected. option Dondo Anyor focused, 16 o…" at bounding box center [410, 717] width 196 height 114
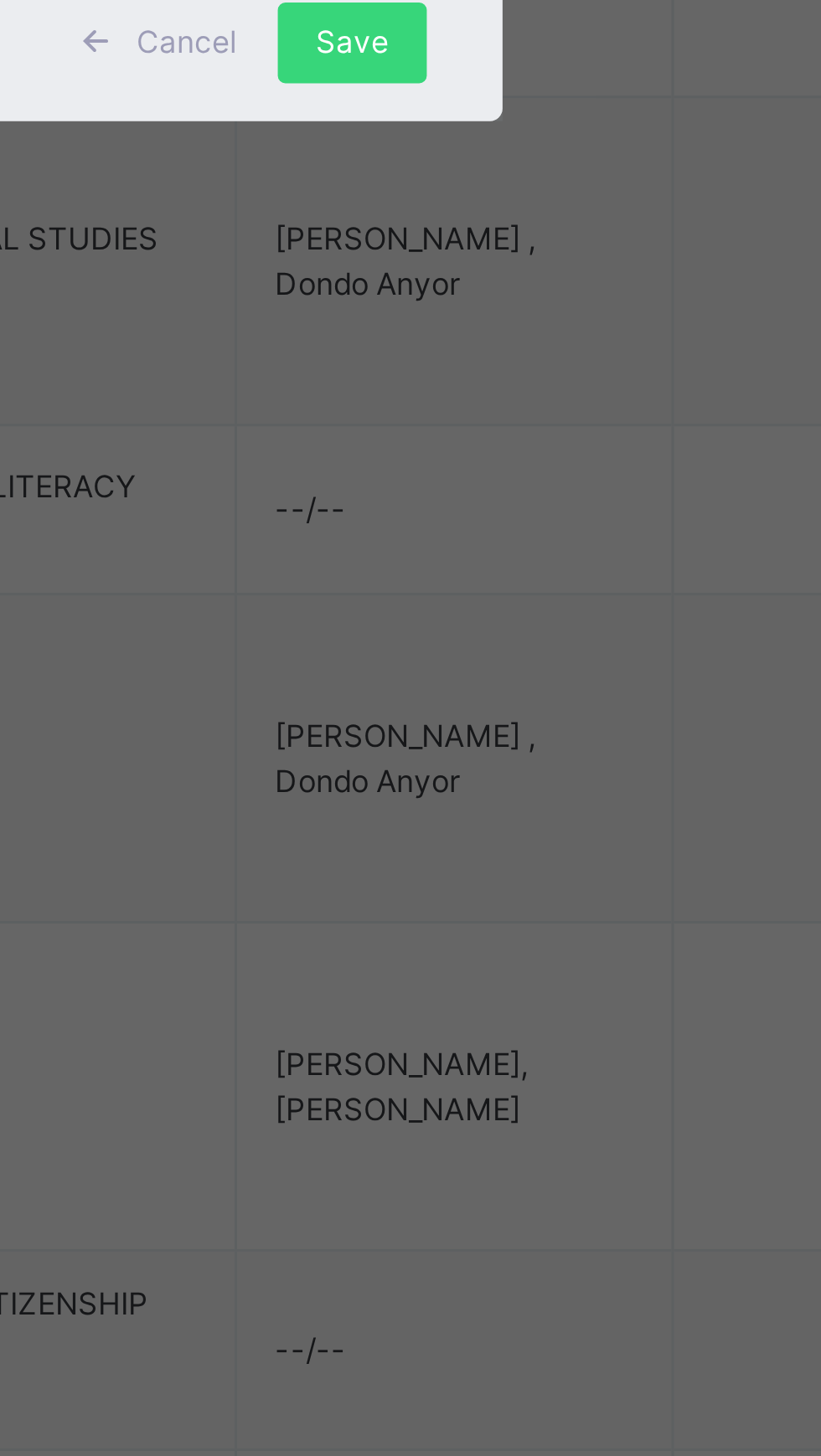
click at [495, 817] on span "Save" at bounding box center [483, 810] width 24 height 15
click at [476, 775] on div "Select Teacher Dondo Anyor" at bounding box center [410, 717] width 196 height 114
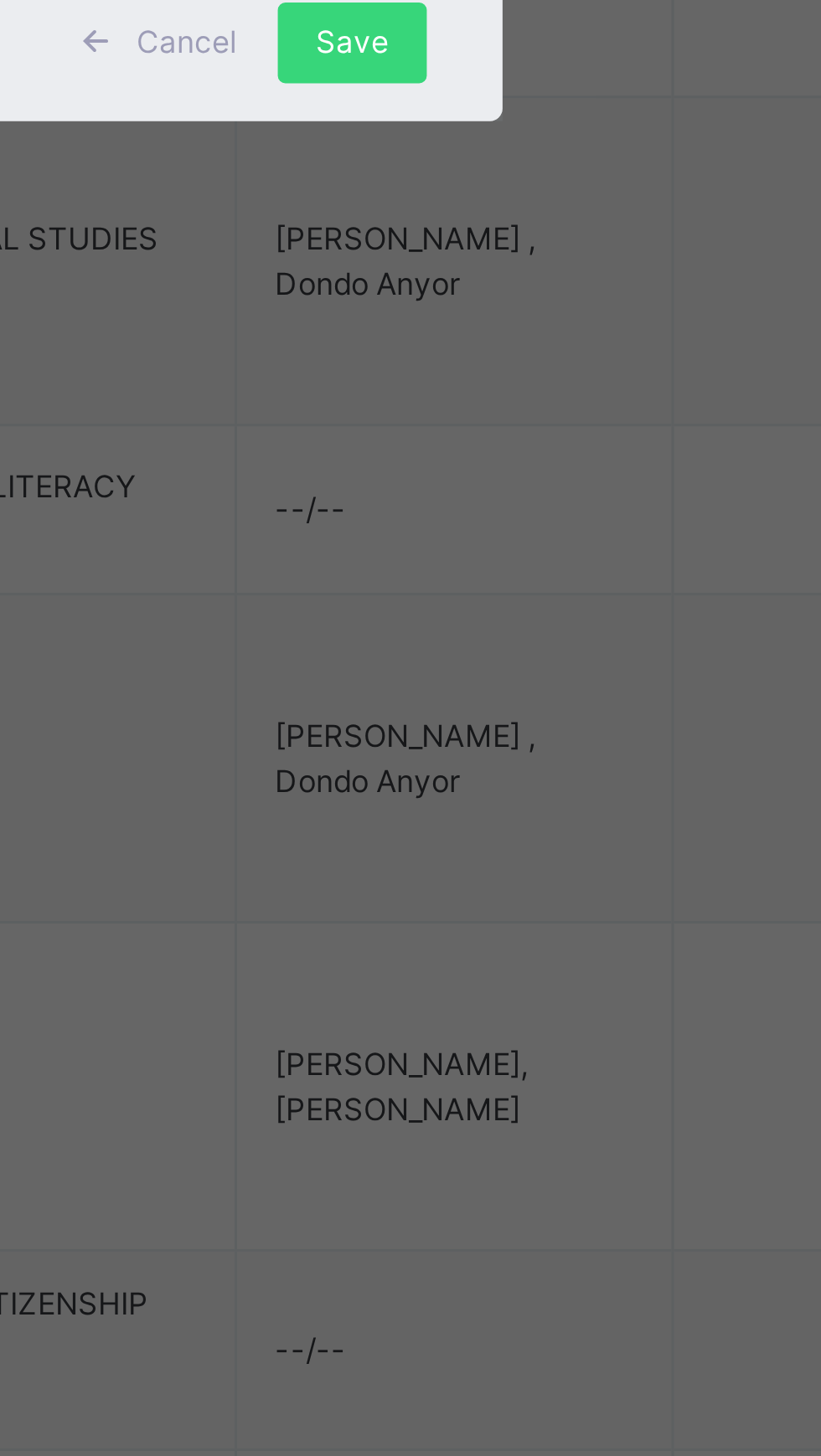
click at [508, 823] on div "Save" at bounding box center [483, 809] width 49 height 27
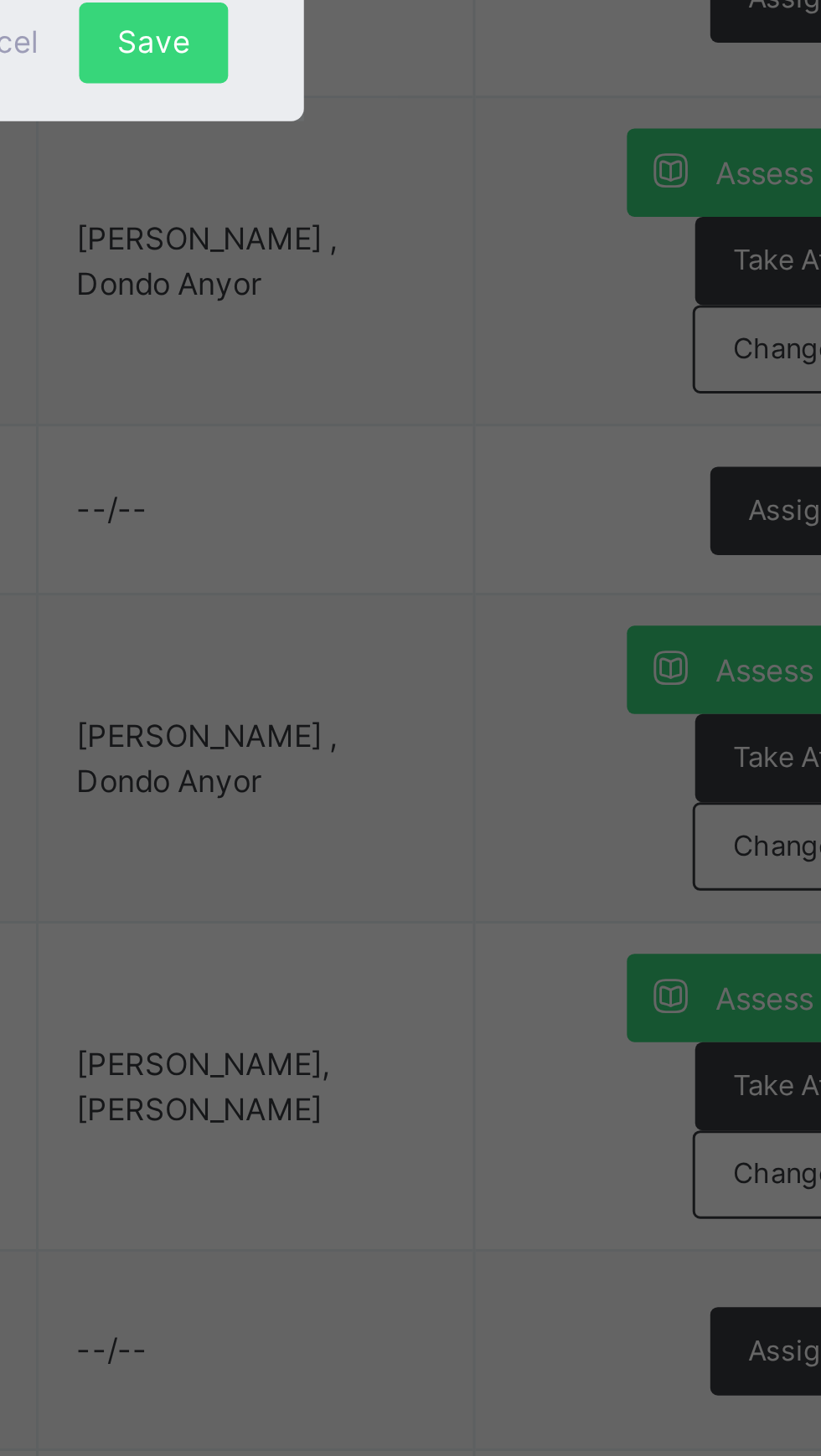
click at [508, 823] on div "Save" at bounding box center [483, 809] width 49 height 27
click at [578, 1188] on div "× Add Subject Teacher Select Teacher Dondo Anyor Cancel Save" at bounding box center [410, 728] width 821 height 1456
click at [560, 1153] on div "× Add Subject Teacher Select Teacher Dondo Anyor Cancel Save" at bounding box center [410, 728] width 821 height 1456
